Goal: Book appointment/travel/reservation

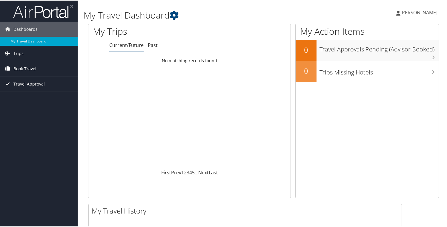
click at [26, 72] on span "Book Travel" at bounding box center [24, 68] width 23 height 15
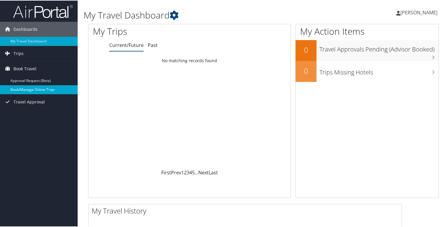
click at [29, 90] on link "Book/Manage Online Trips" at bounding box center [39, 88] width 78 height 9
click at [150, 46] on link "Past" at bounding box center [153, 44] width 10 height 7
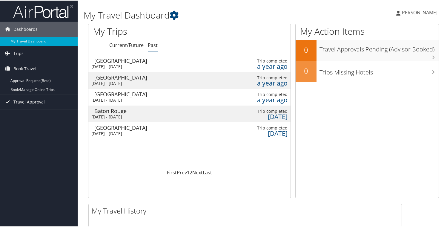
click at [314, 10] on div "[PERSON_NAME] [PERSON_NAME] My Settings Travel Agency Contacts View Travel Prof…" at bounding box center [374, 14] width 150 height 23
